Goal: Transaction & Acquisition: Subscribe to service/newsletter

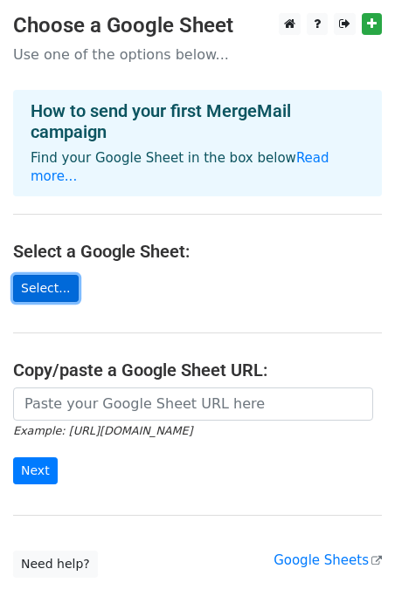
click at [40, 275] on link "Select..." at bounding box center [45, 288] width 65 height 27
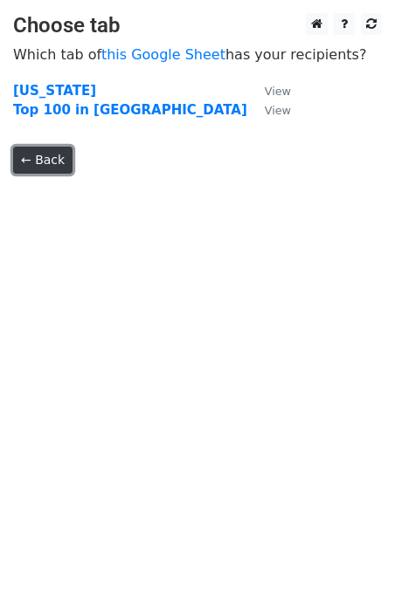
click at [49, 166] on link "← Back" at bounding box center [42, 160] width 59 height 27
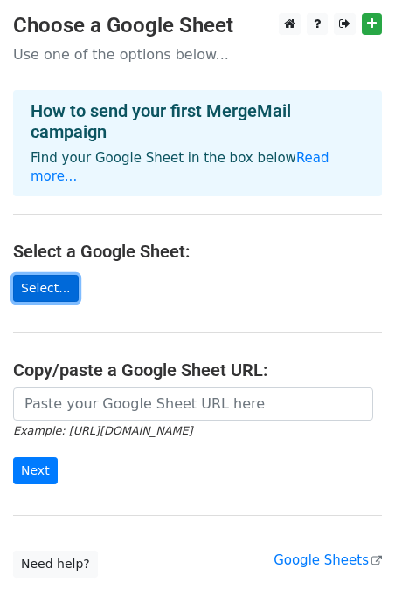
click at [42, 275] on link "Select..." at bounding box center [45, 288] width 65 height 27
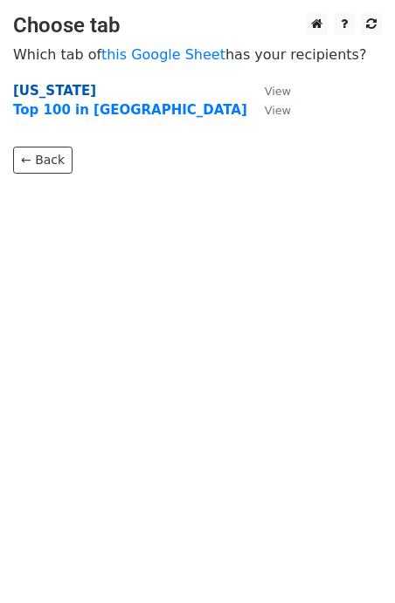
click at [35, 93] on strong "Texas" at bounding box center [54, 91] width 83 height 16
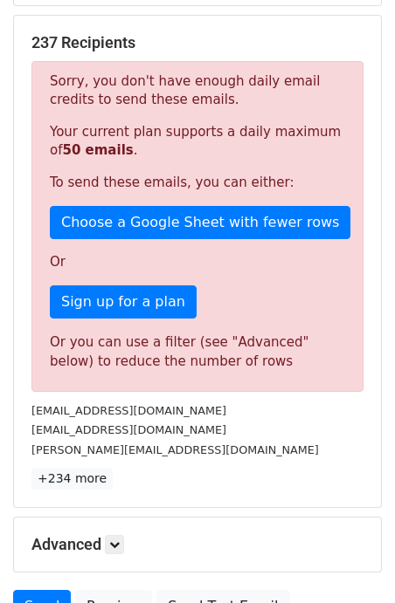
scroll to position [279, 0]
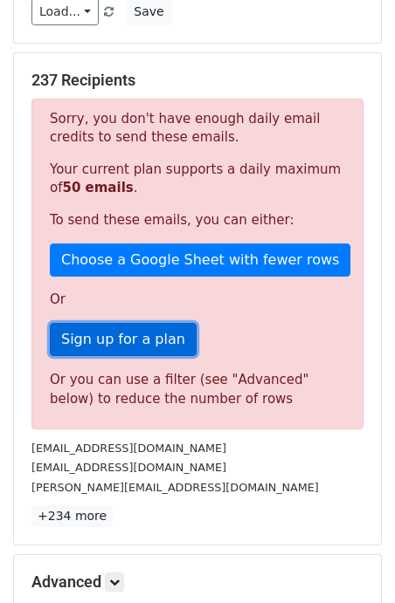
click at [100, 343] on link "Sign up for a plan" at bounding box center [123, 339] width 147 height 33
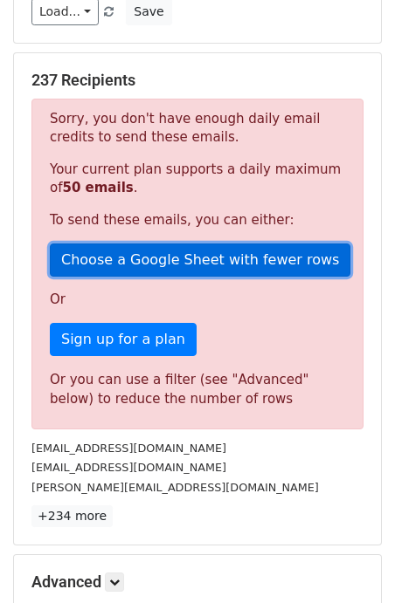
click at [155, 260] on link "Choose a Google Sheet with fewer rows" at bounding box center [200, 260] width 300 height 33
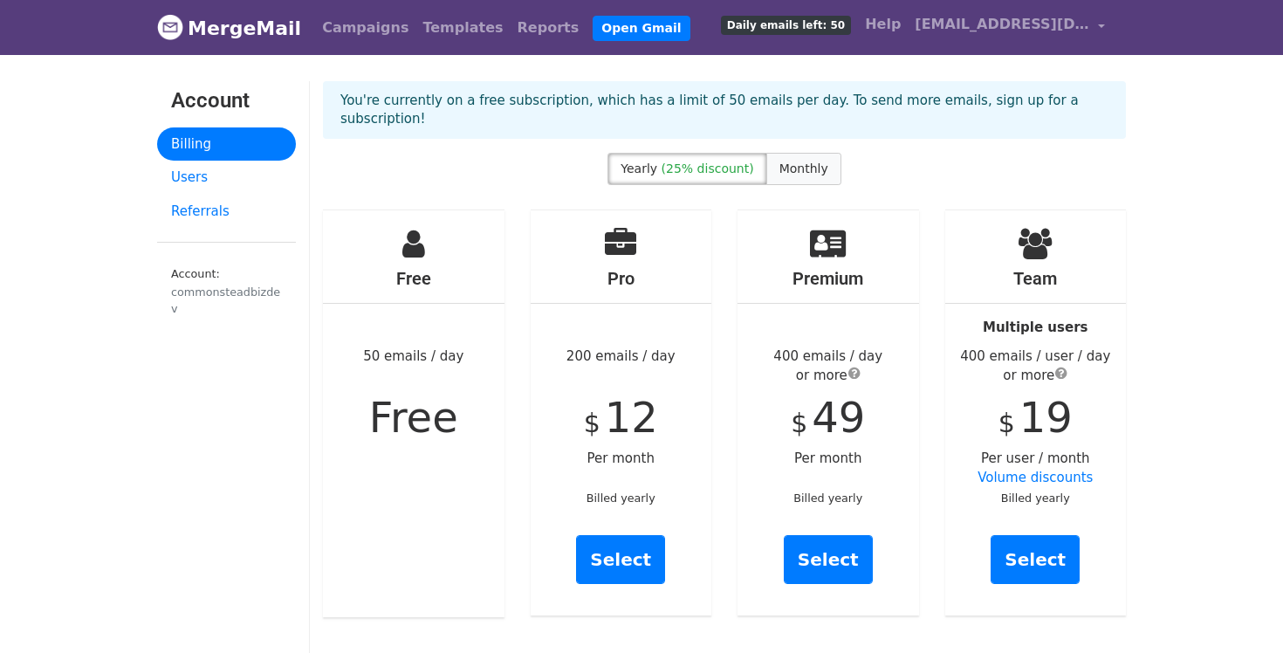
click at [803, 162] on span "Monthly" at bounding box center [804, 169] width 49 height 14
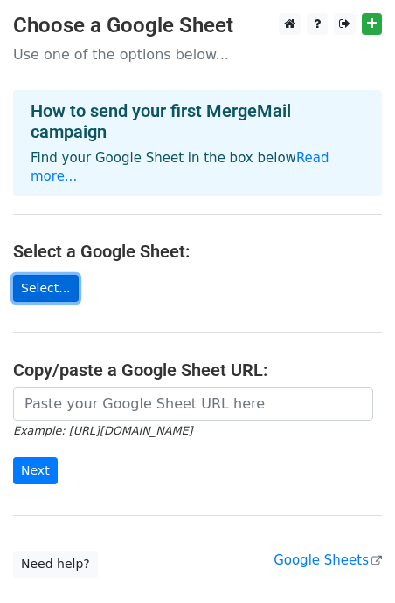
click at [53, 275] on link "Select..." at bounding box center [45, 288] width 65 height 27
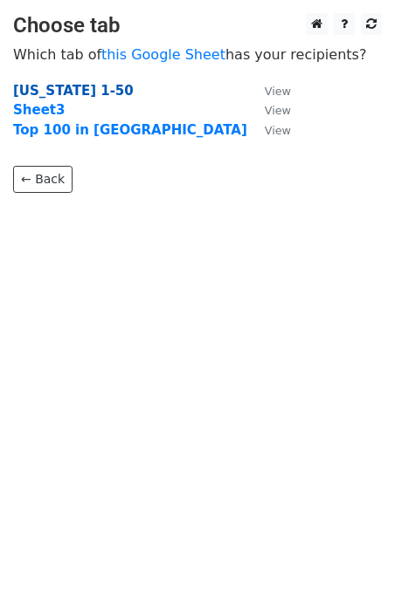
click at [55, 92] on strong "[US_STATE] 1-50" at bounding box center [73, 91] width 120 height 16
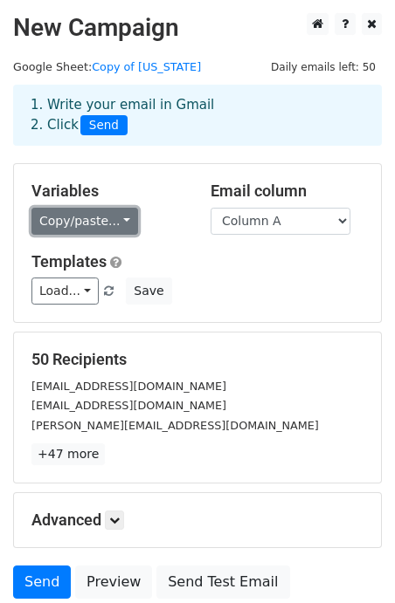
click at [96, 231] on link "Copy/paste..." at bounding box center [84, 221] width 107 height 27
click at [96, 230] on link "Copy/paste..." at bounding box center [84, 221] width 107 height 27
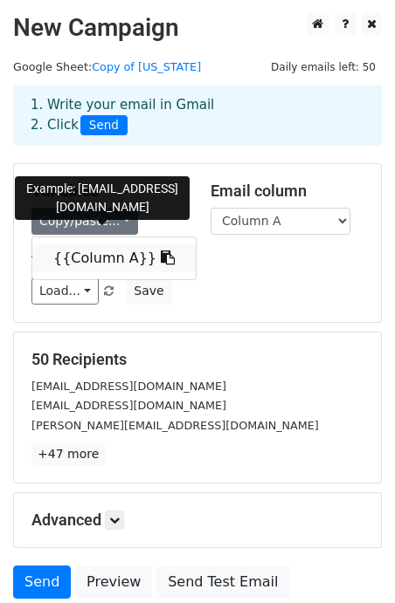
click at [96, 258] on link "{{Column A}}" at bounding box center [113, 258] width 163 height 28
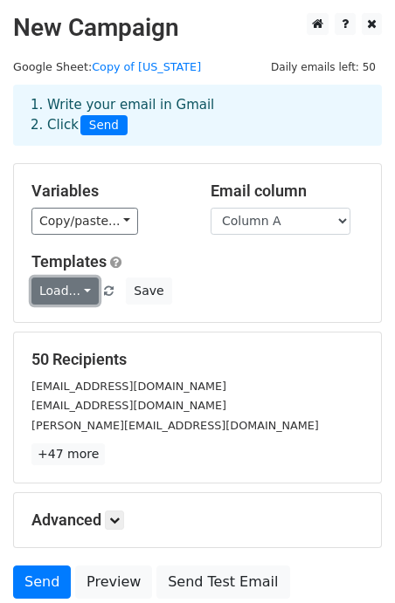
click at [86, 296] on link "Load..." at bounding box center [64, 291] width 67 height 27
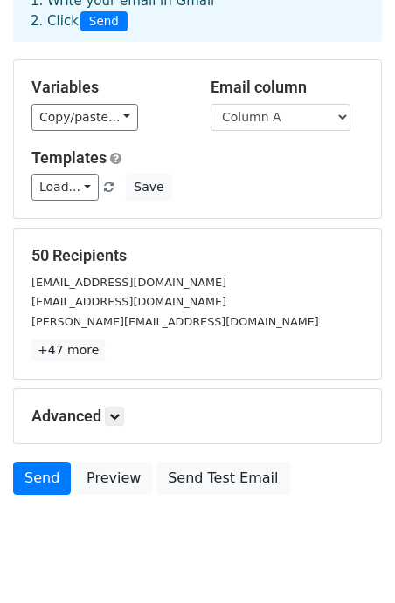
scroll to position [114, 0]
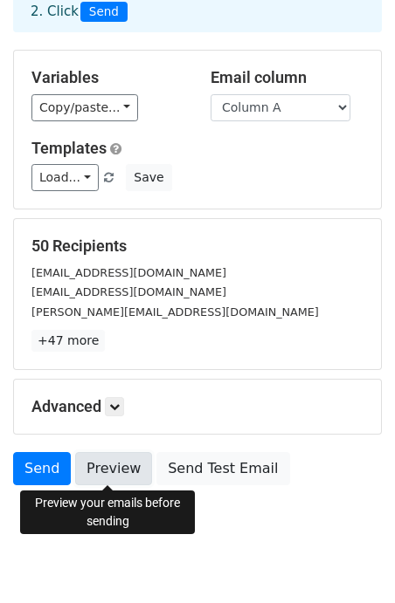
click at [111, 467] on link "Preview" at bounding box center [113, 468] width 77 height 33
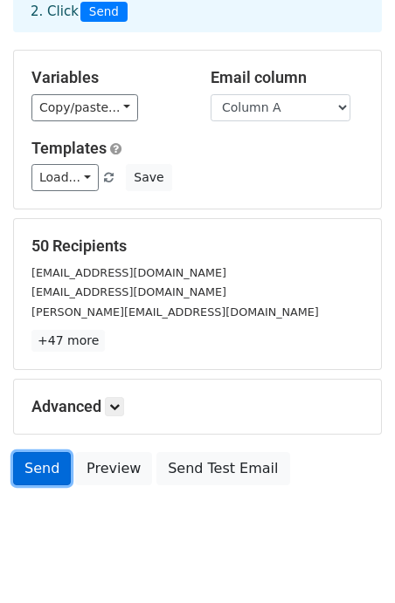
click at [38, 473] on link "Send" at bounding box center [42, 468] width 58 height 33
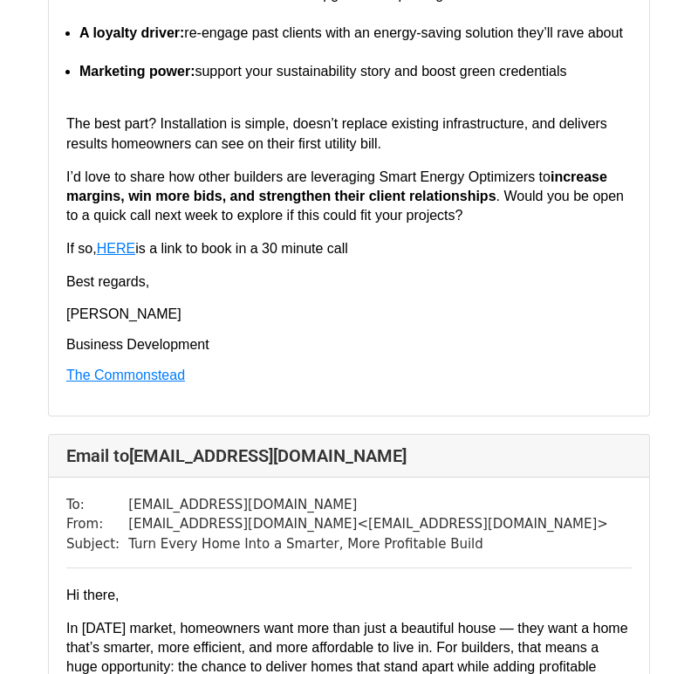
scroll to position [2855, 0]
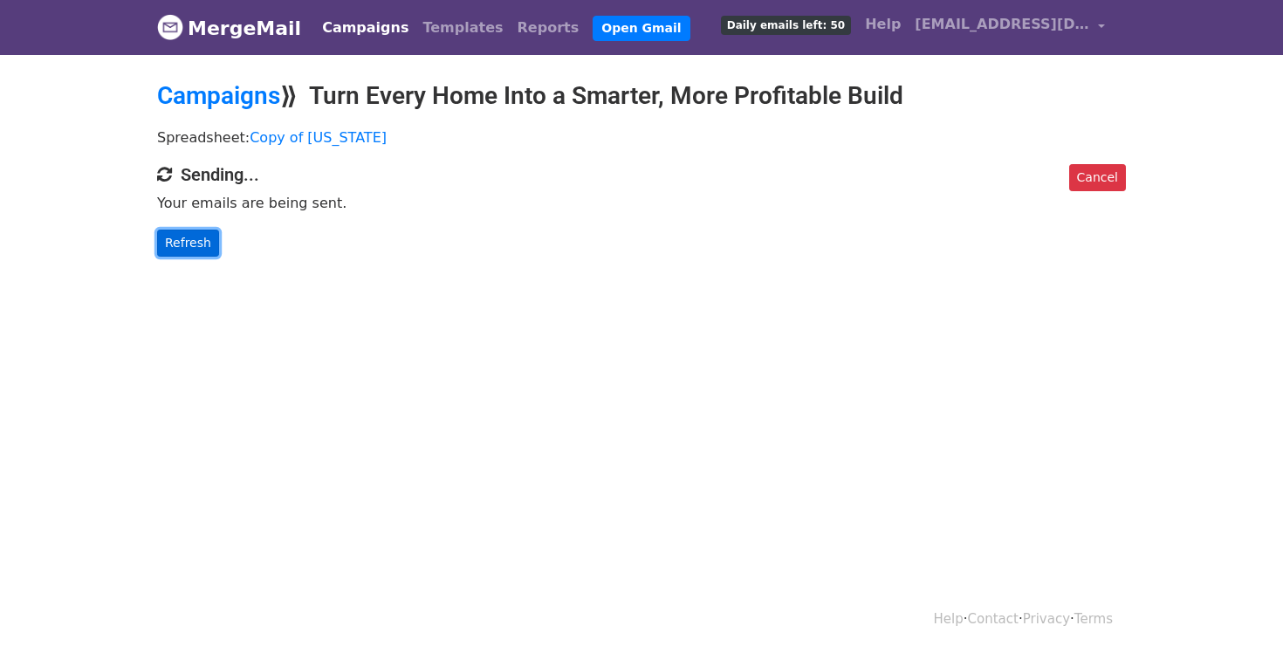
click at [195, 239] on link "Refresh" at bounding box center [188, 243] width 62 height 27
click at [190, 244] on link "Refresh" at bounding box center [188, 243] width 62 height 27
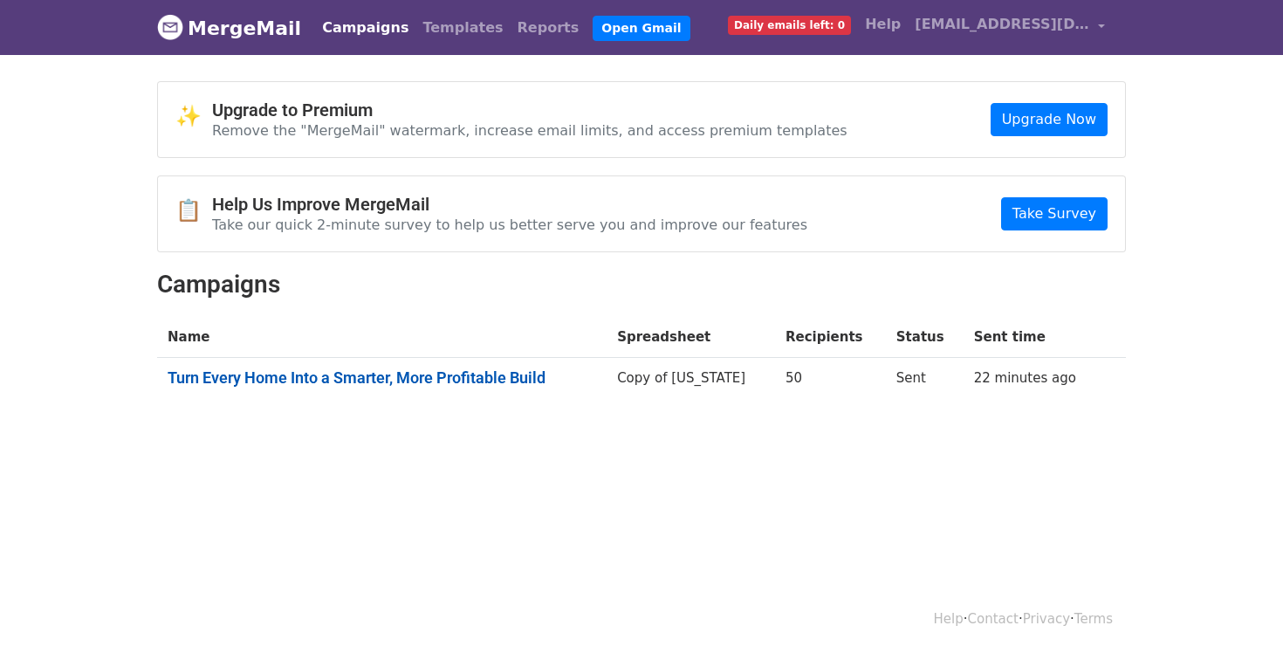
click at [519, 377] on link "Turn Every Home Into a Smarter, More Profitable Build" at bounding box center [382, 377] width 429 height 19
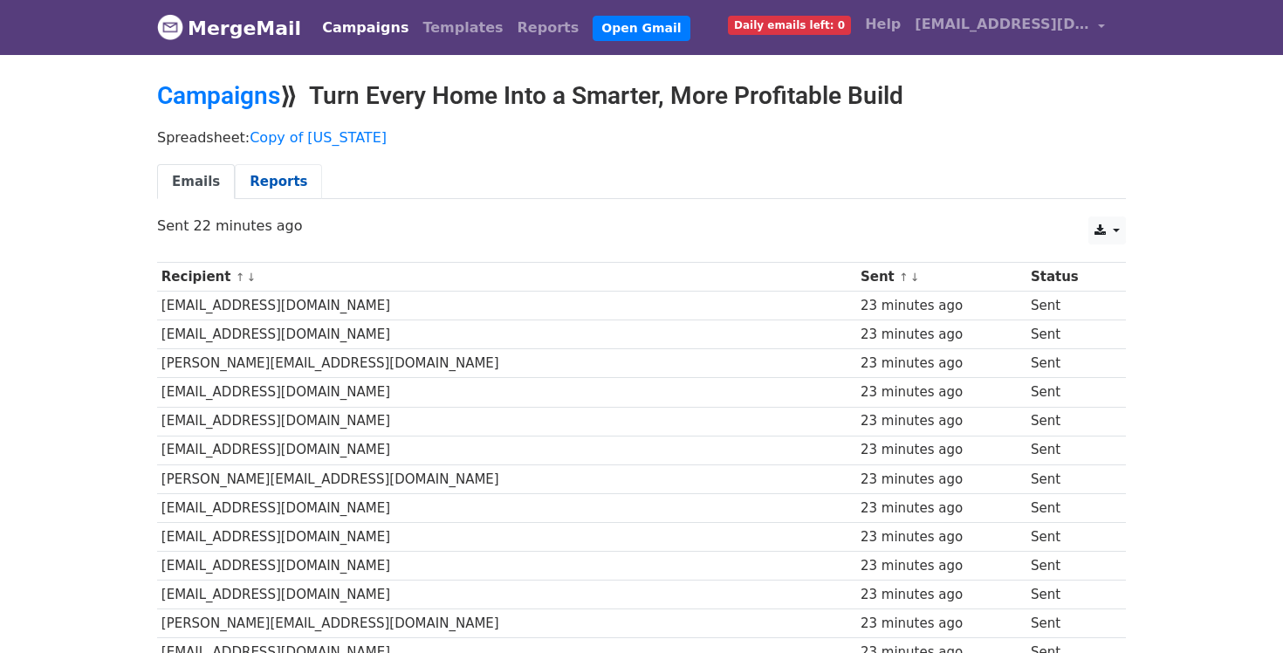
click at [256, 179] on link "Reports" at bounding box center [278, 182] width 87 height 36
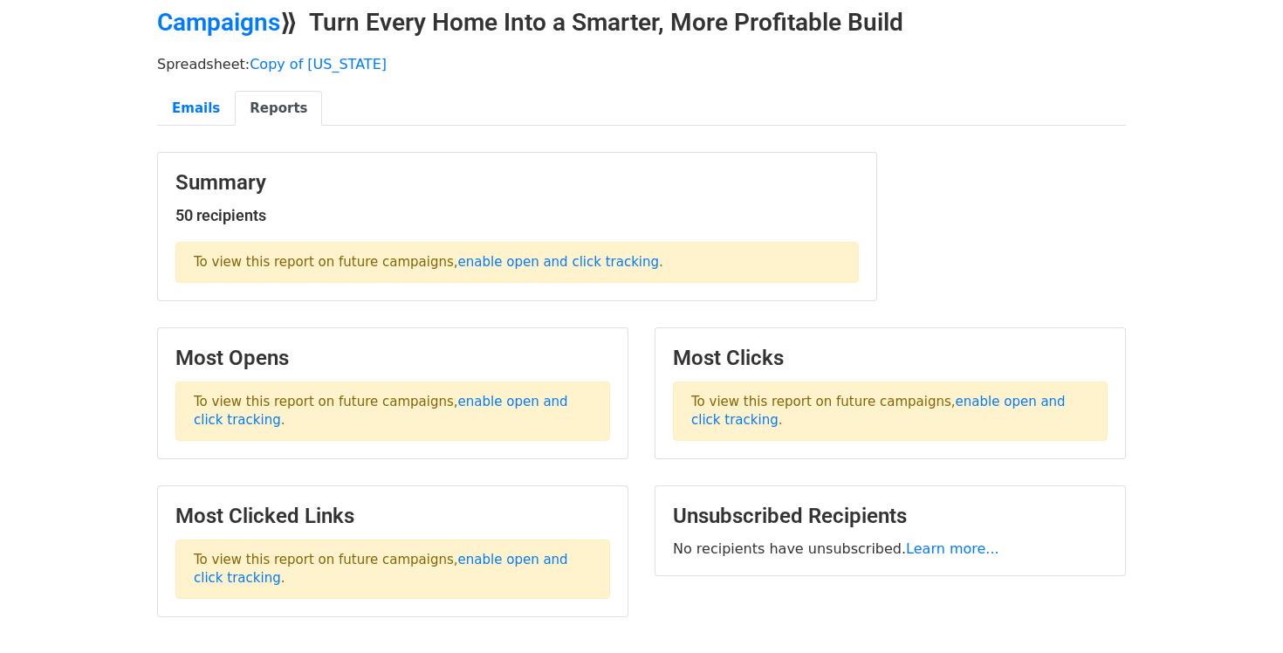
scroll to position [183, 0]
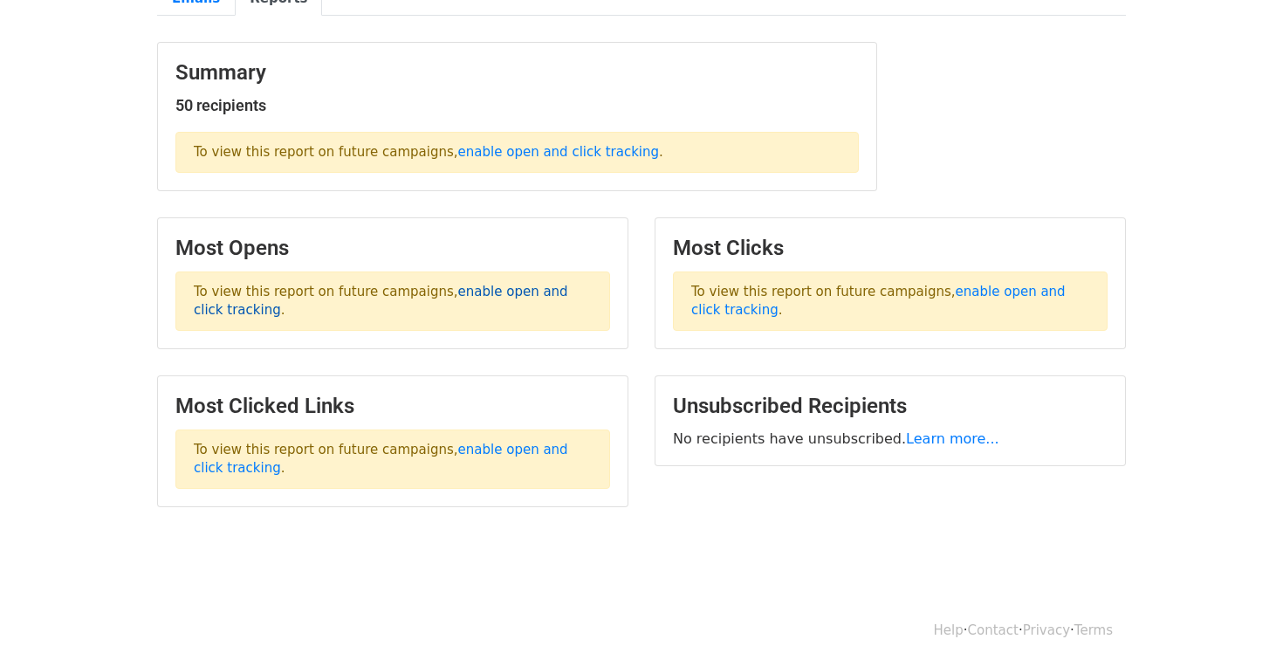
click at [485, 293] on link "enable open and click tracking" at bounding box center [381, 301] width 375 height 34
